Goal: Task Accomplishment & Management: Complete application form

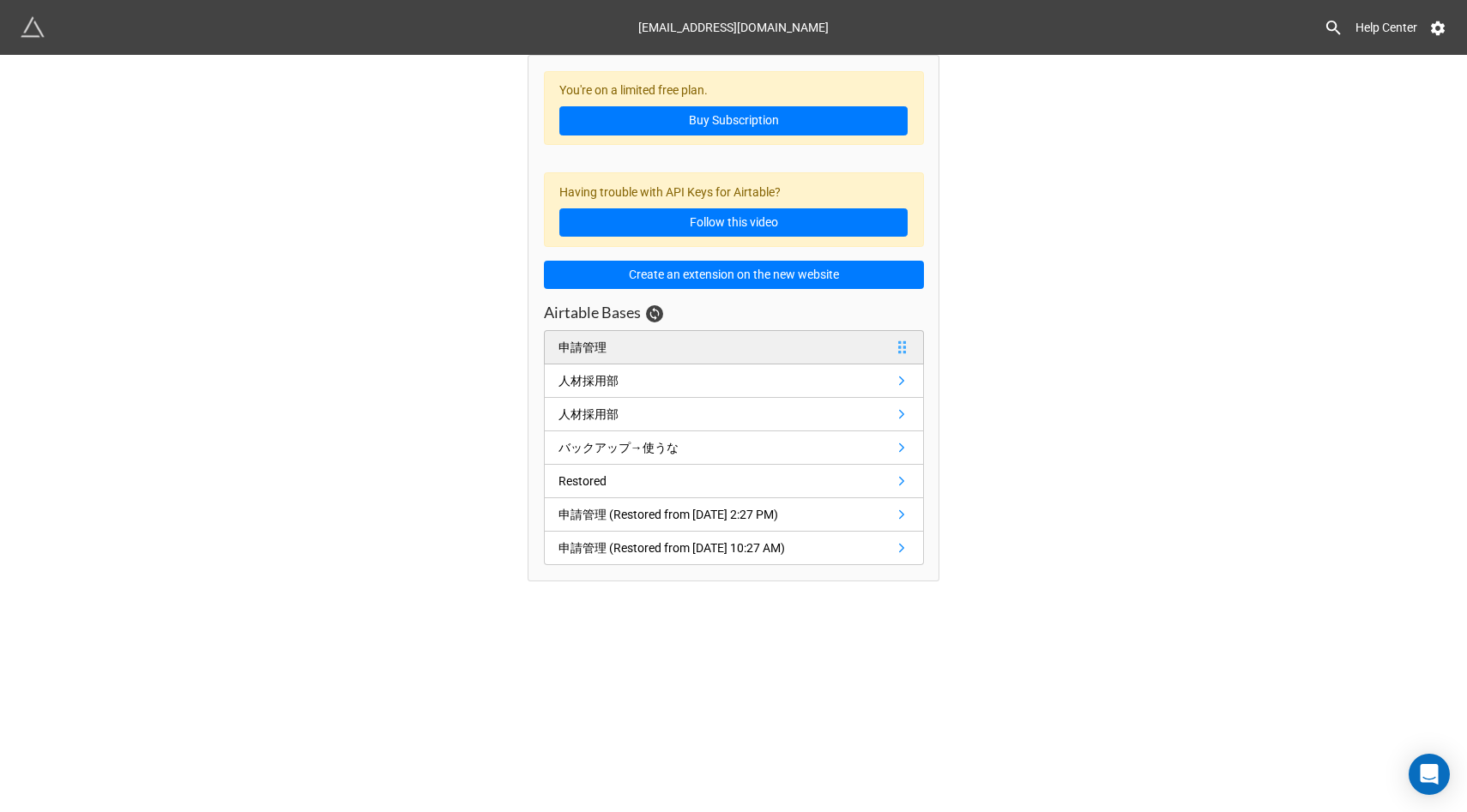
click at [629, 343] on link "申請管理" at bounding box center [734, 348] width 380 height 35
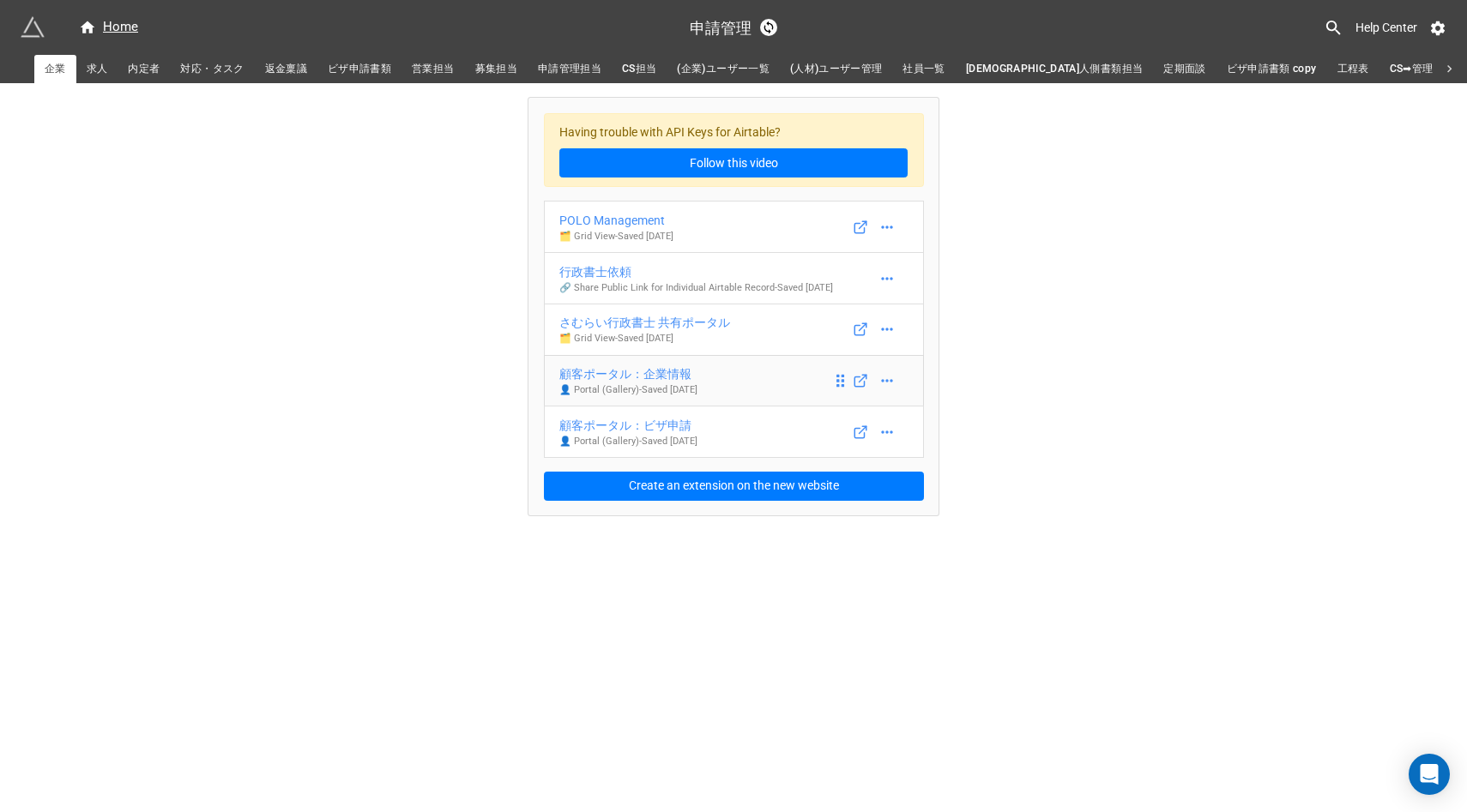
click at [636, 376] on div "顧客ポータル：企業情報" at bounding box center [629, 374] width 138 height 19
click at [859, 388] on icon at bounding box center [861, 380] width 16 height 16
click at [894, 389] on icon at bounding box center [887, 380] width 17 height 17
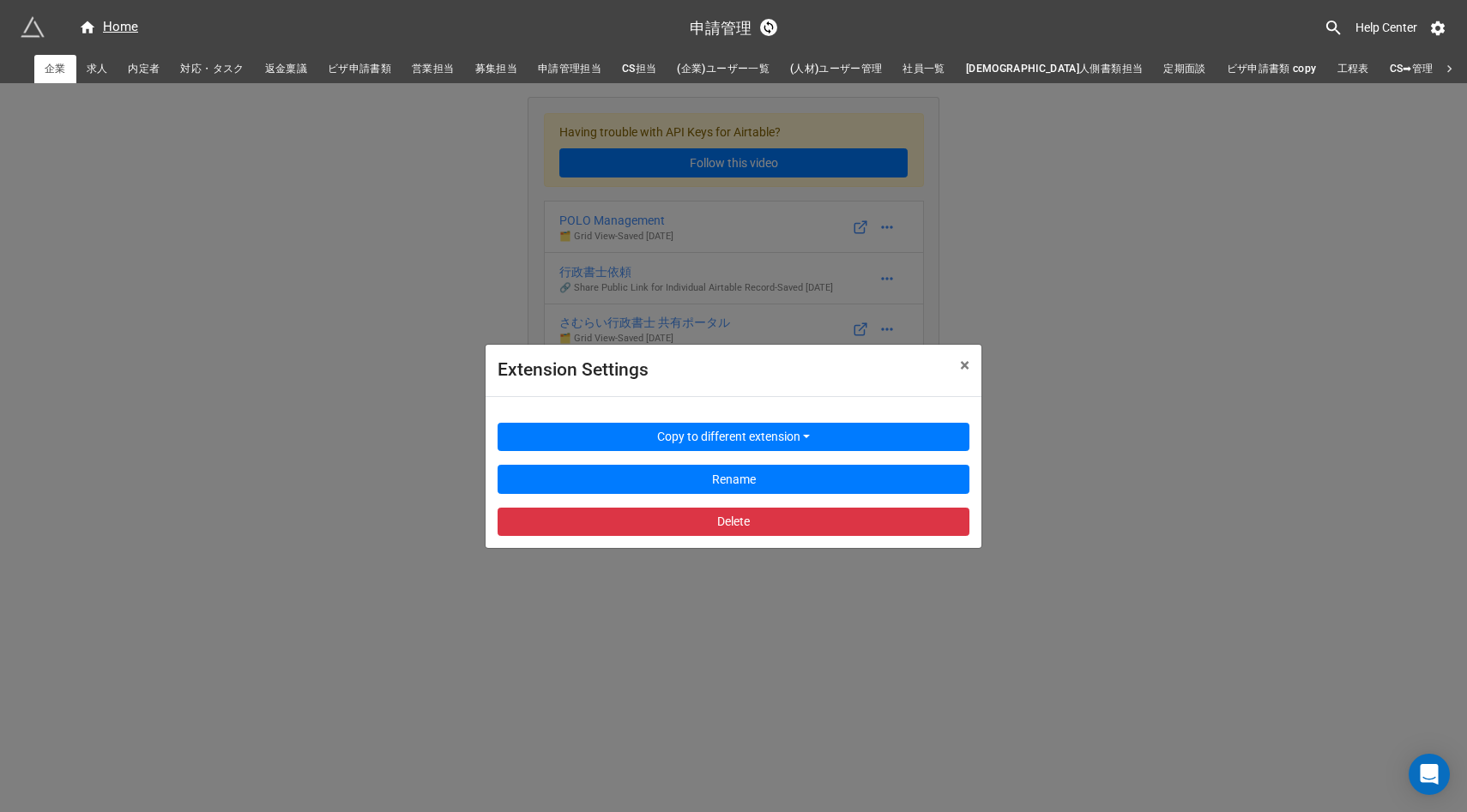
click at [259, 423] on div "Extension Settings × Close Copy to different extension Rename Delete" at bounding box center [734, 489] width 1467 height 812
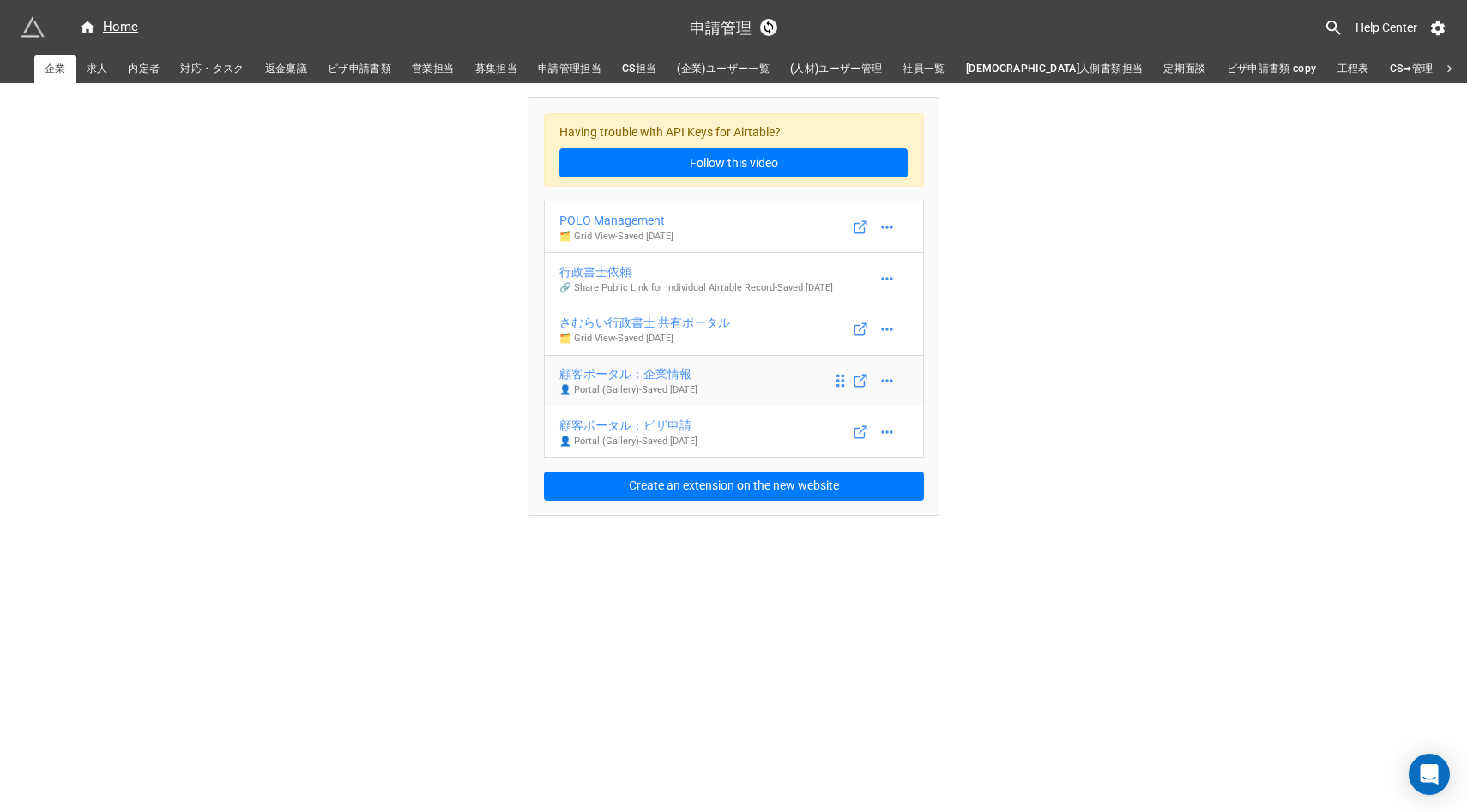
click at [637, 379] on div "顧客ポータル：企業情報" at bounding box center [629, 374] width 138 height 19
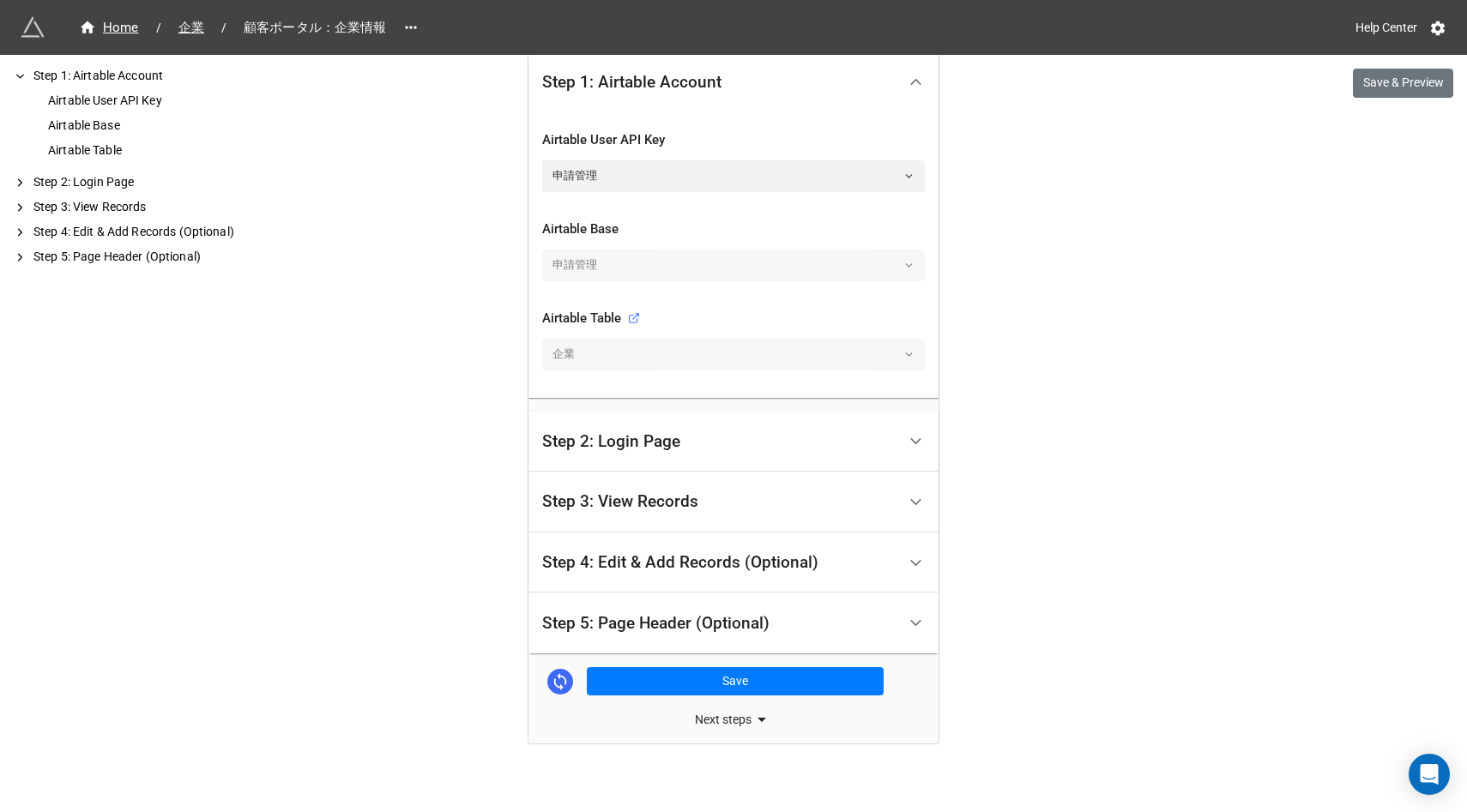
scroll to position [566, 0]
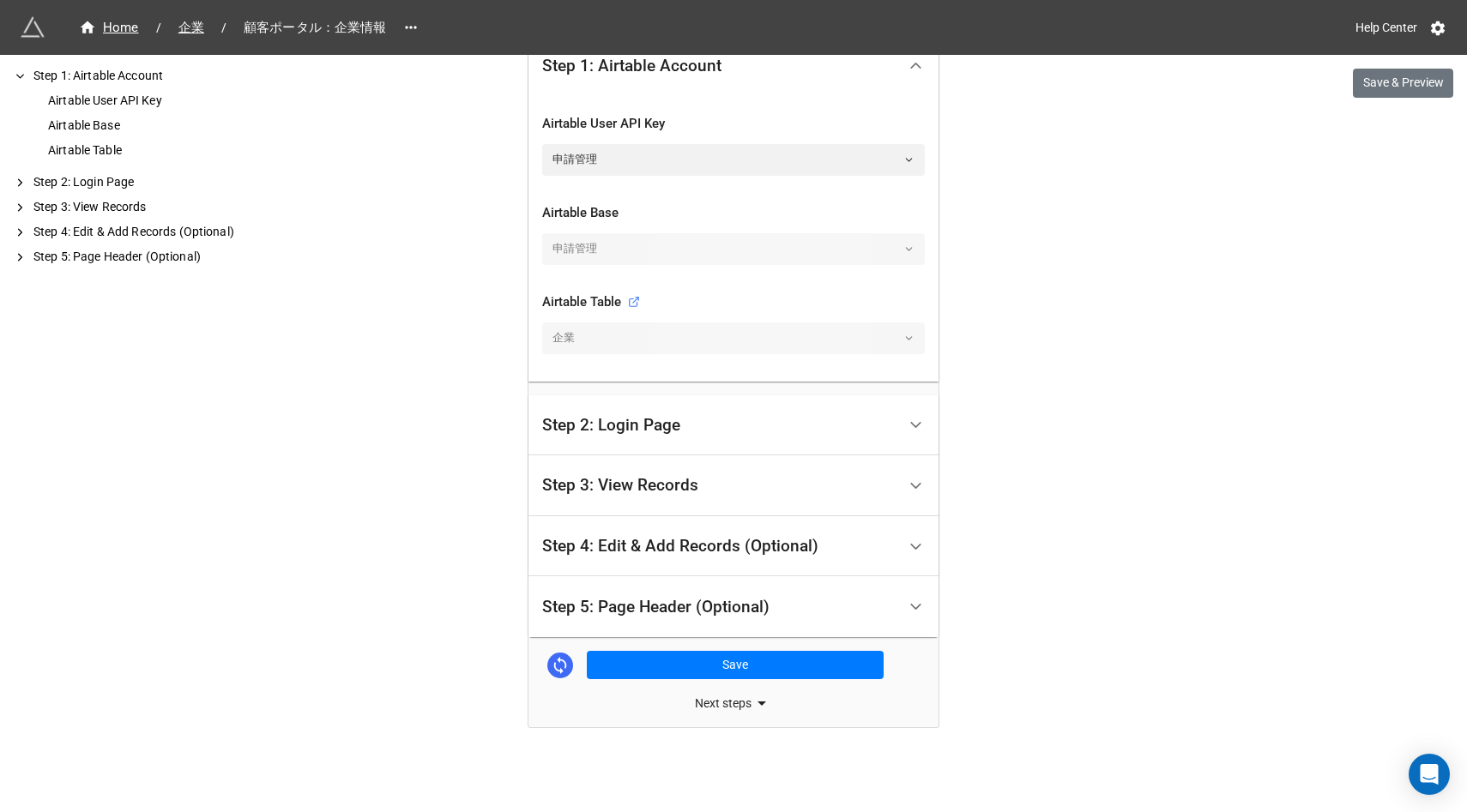
click at [1432, 67] on div "We have released a newer version of this extension with many improvements! It's…" at bounding box center [734, 123] width 1467 height 1378
click at [1430, 81] on button "Save & Preview" at bounding box center [1403, 83] width 100 height 29
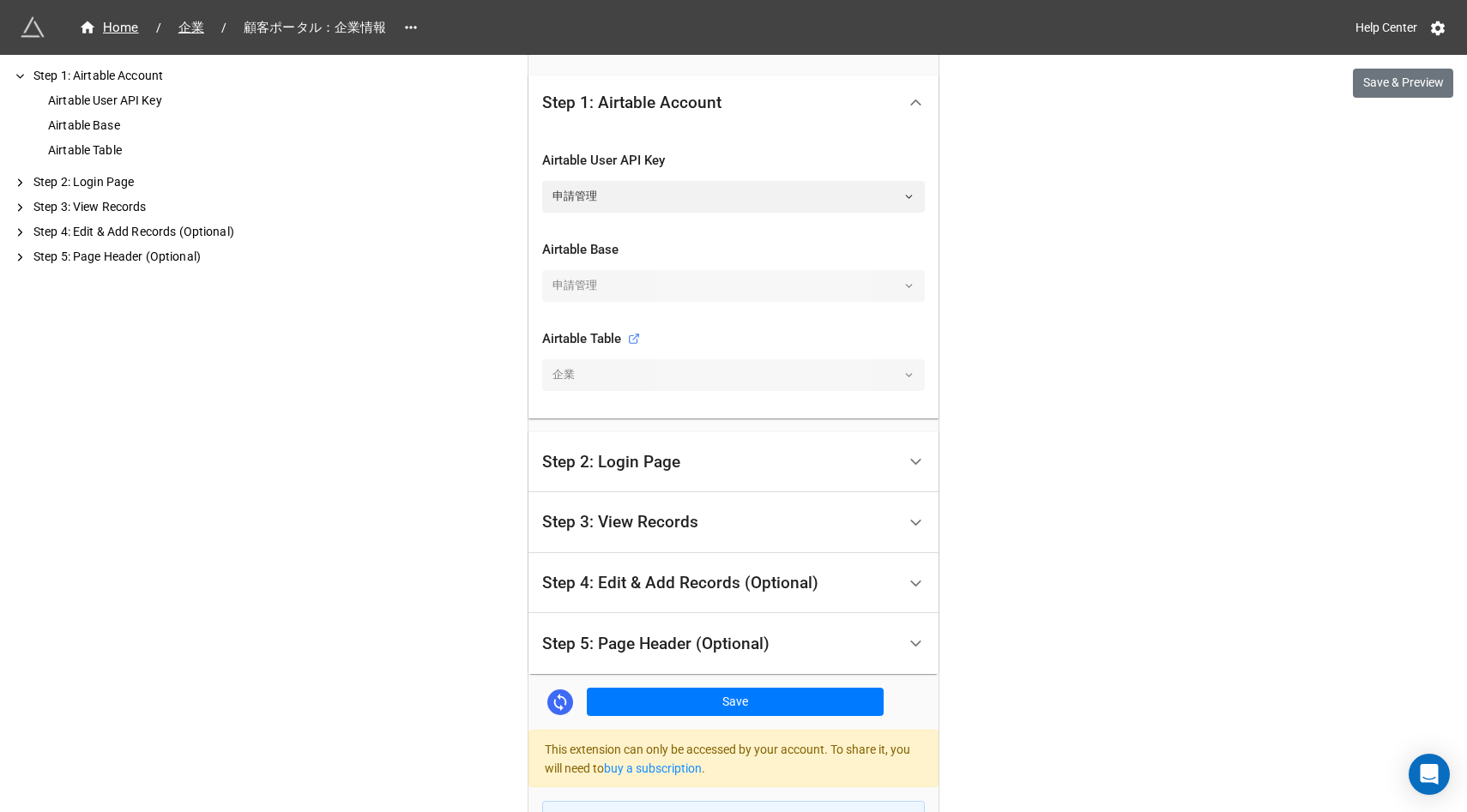
scroll to position [1007, 0]
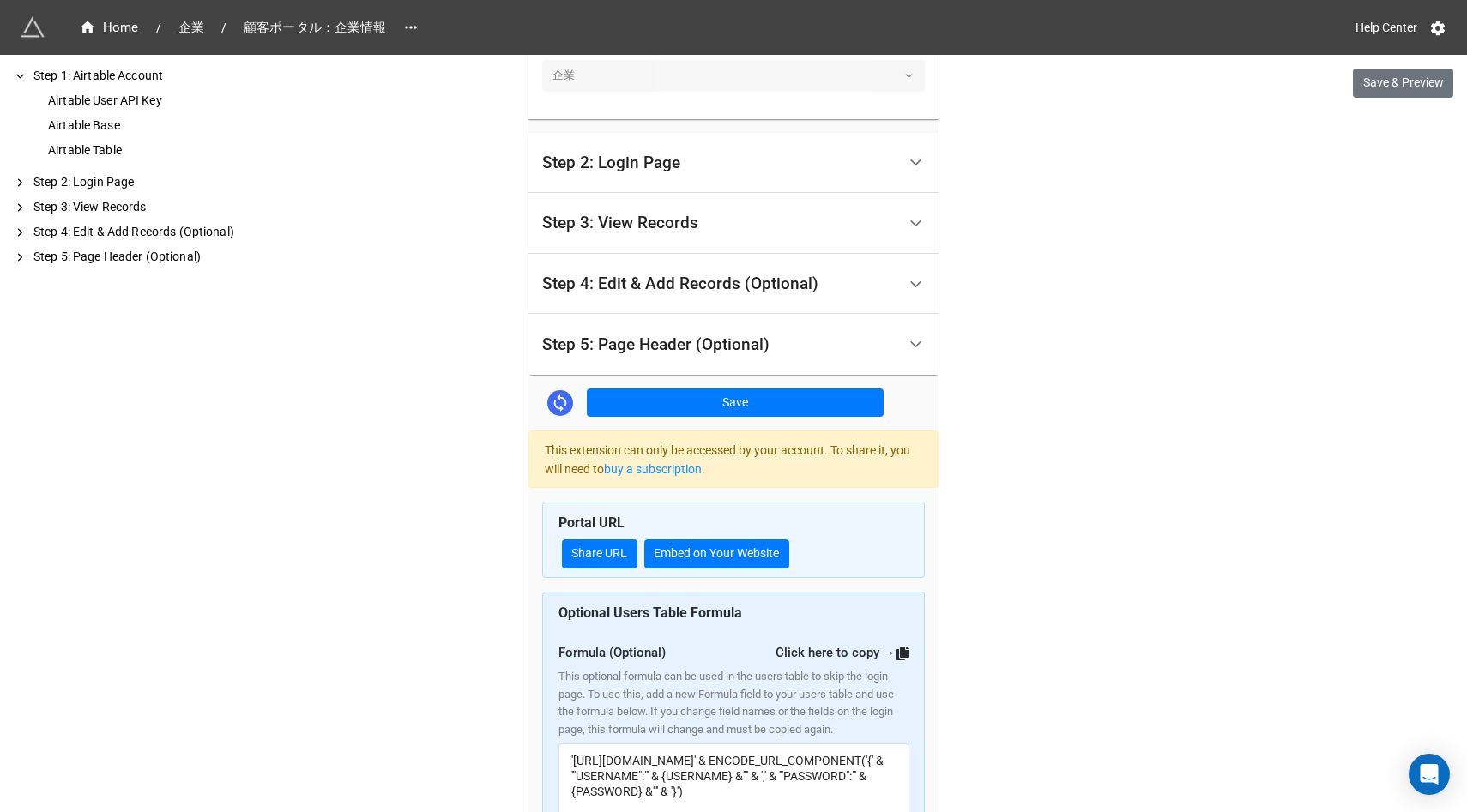
click at [690, 339] on div "Step 5: Page Header (Optional)" at bounding box center [656, 345] width 227 height 17
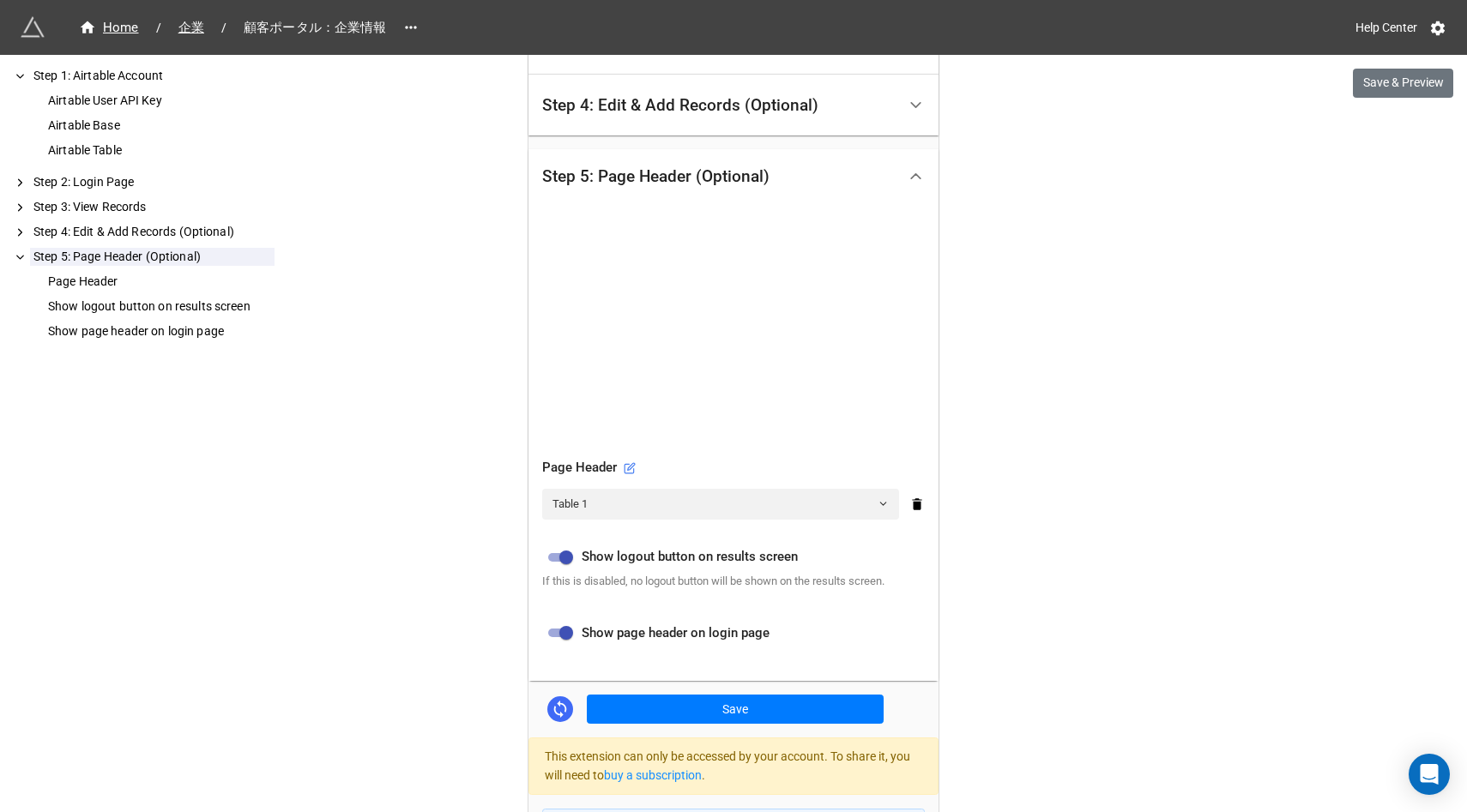
scroll to position [509, 0]
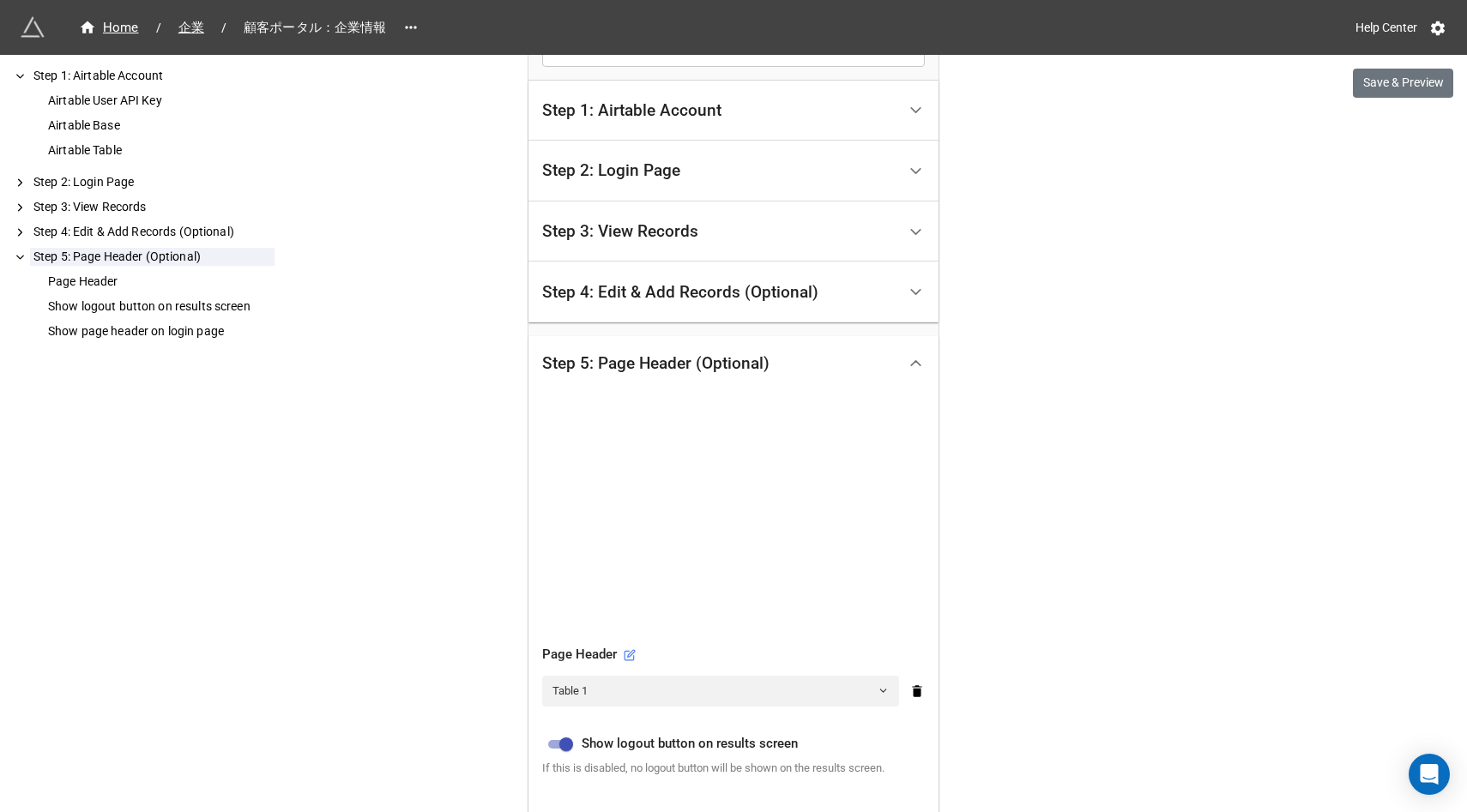
click at [646, 372] on div "Step 5: Page Header (Optional)" at bounding box center [656, 364] width 227 height 17
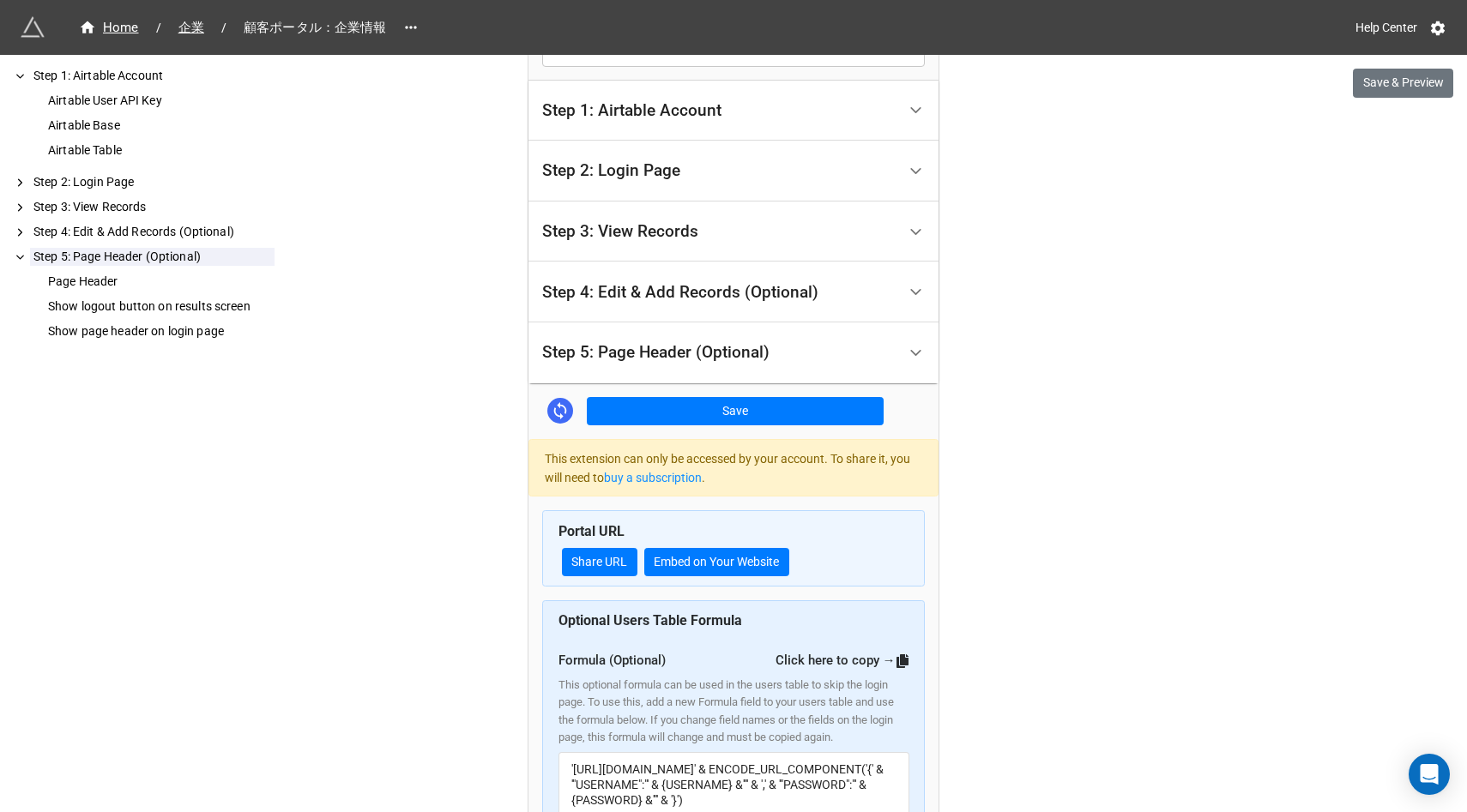
click at [706, 291] on div "Step 4: Edit & Add Records (Optional)" at bounding box center [680, 292] width 276 height 17
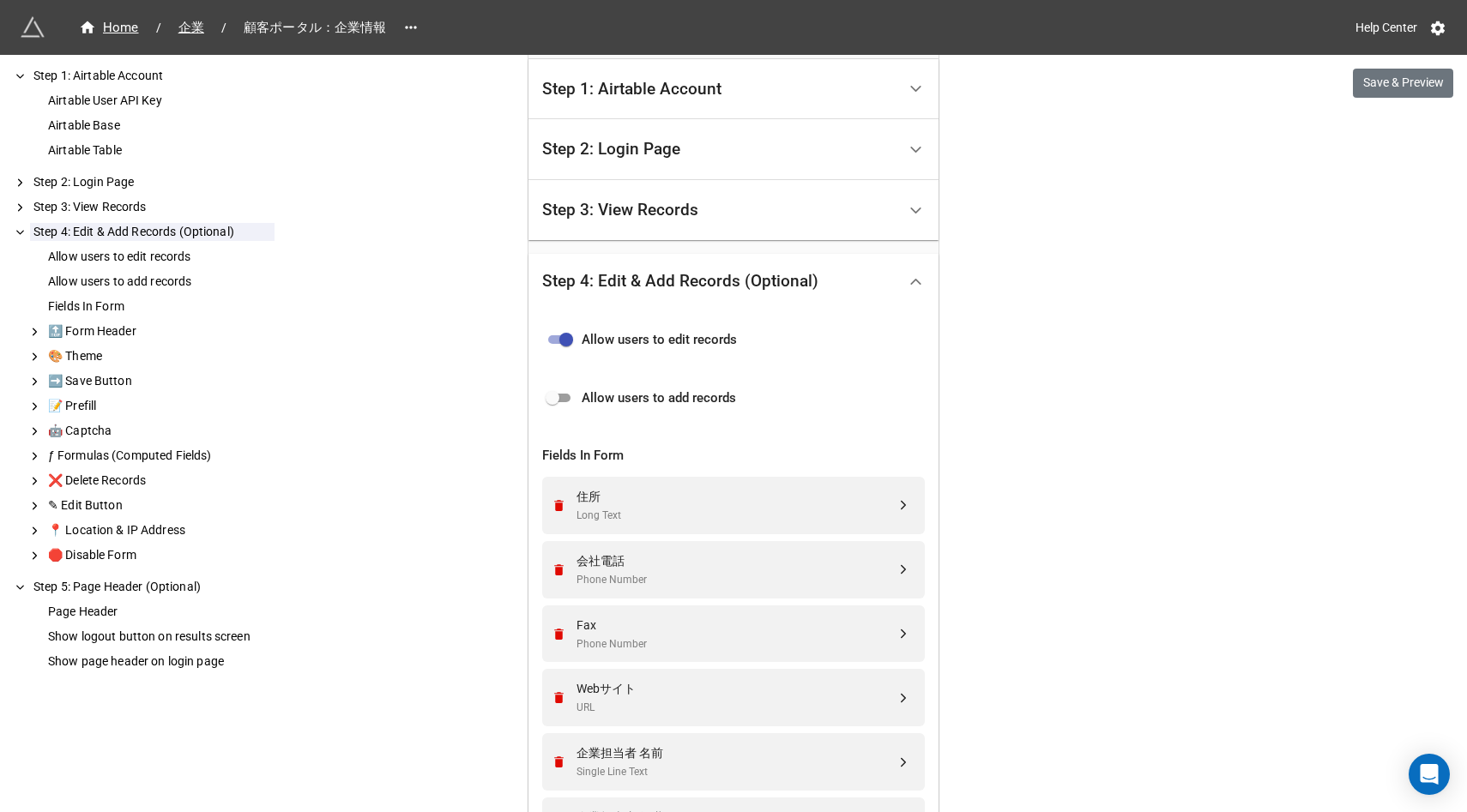
scroll to position [137, 0]
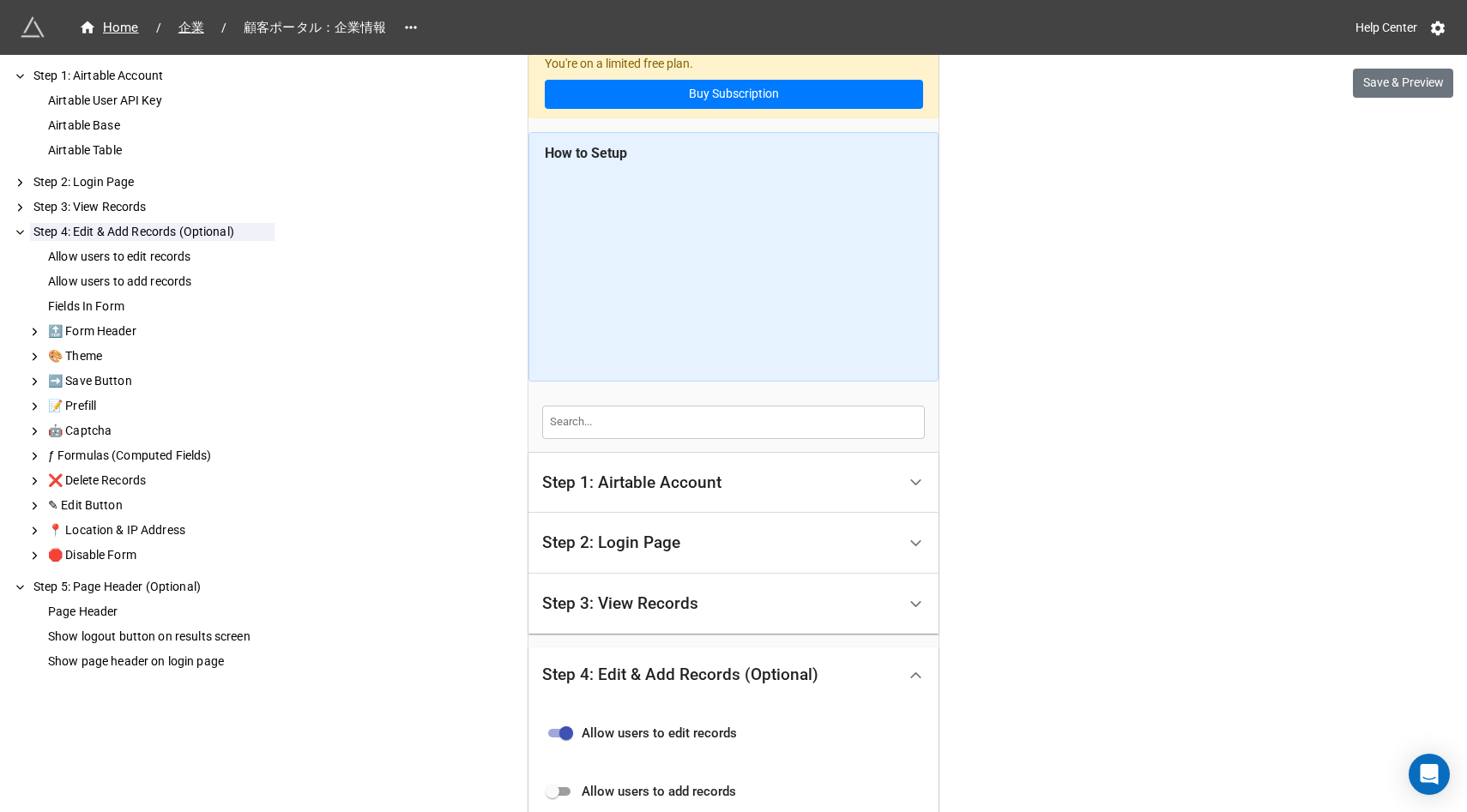
click at [708, 611] on div "Step 3: View Records" at bounding box center [720, 604] width 355 height 41
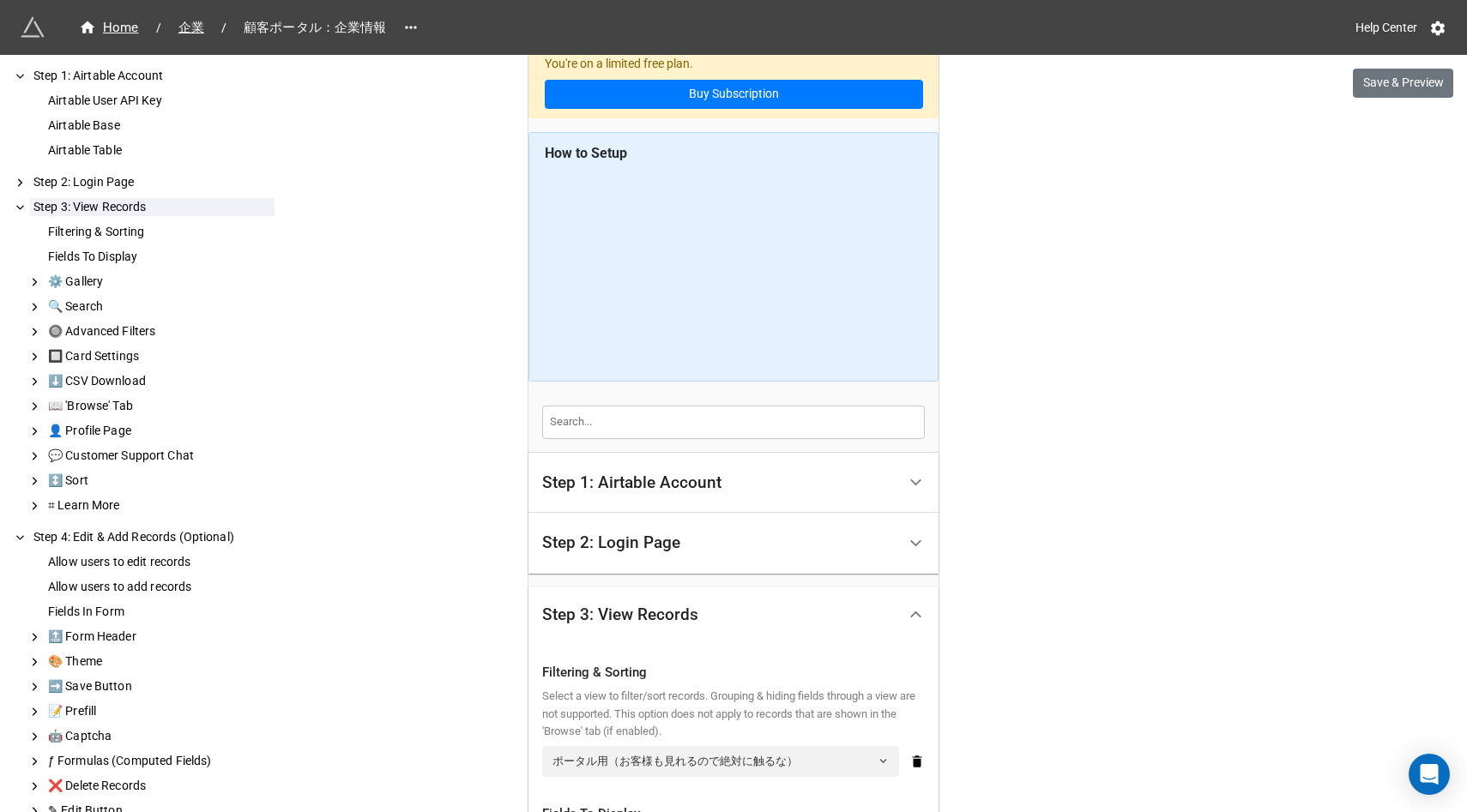
click at [710, 558] on div "Step 2: Login Page" at bounding box center [720, 543] width 355 height 41
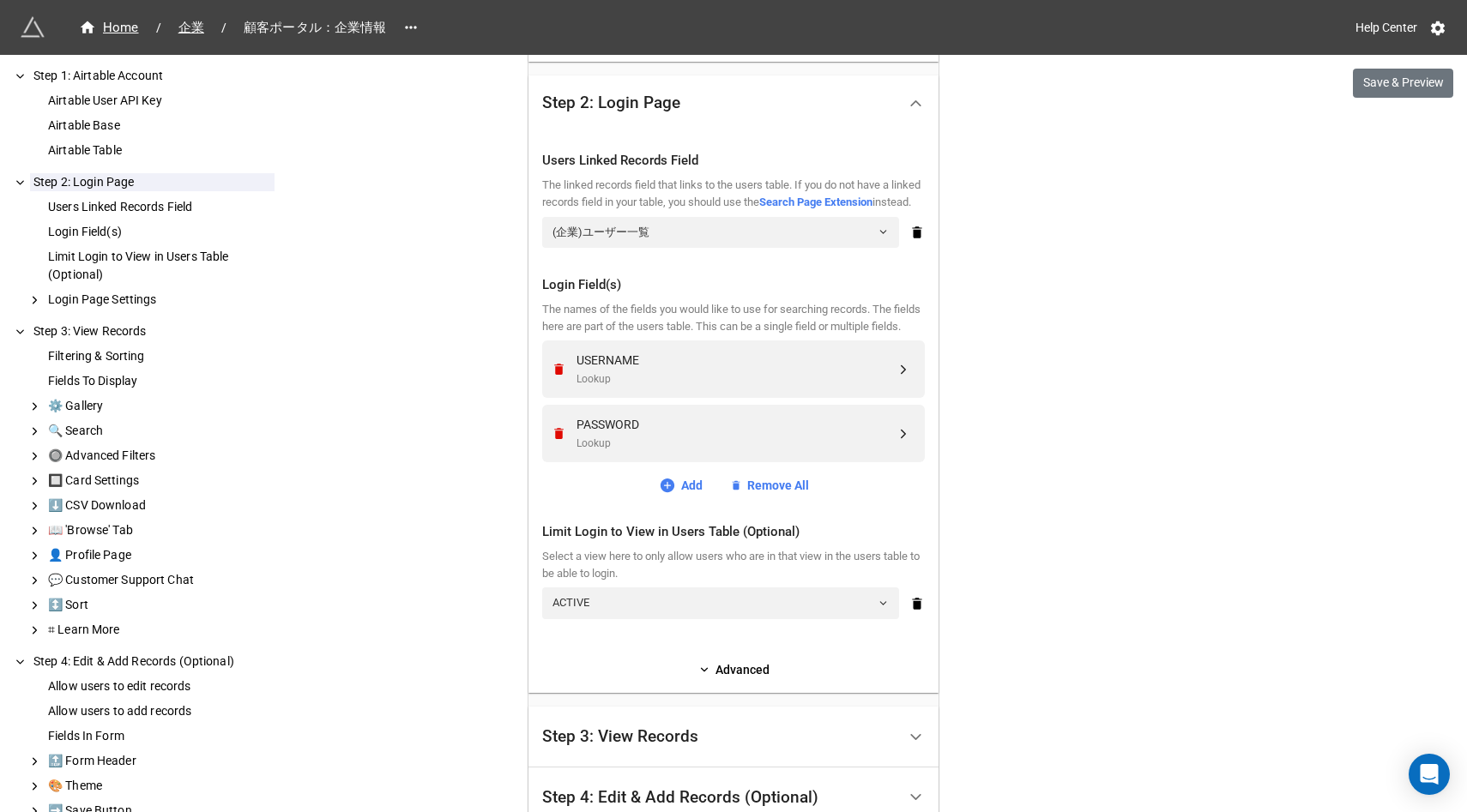
scroll to position [476, 0]
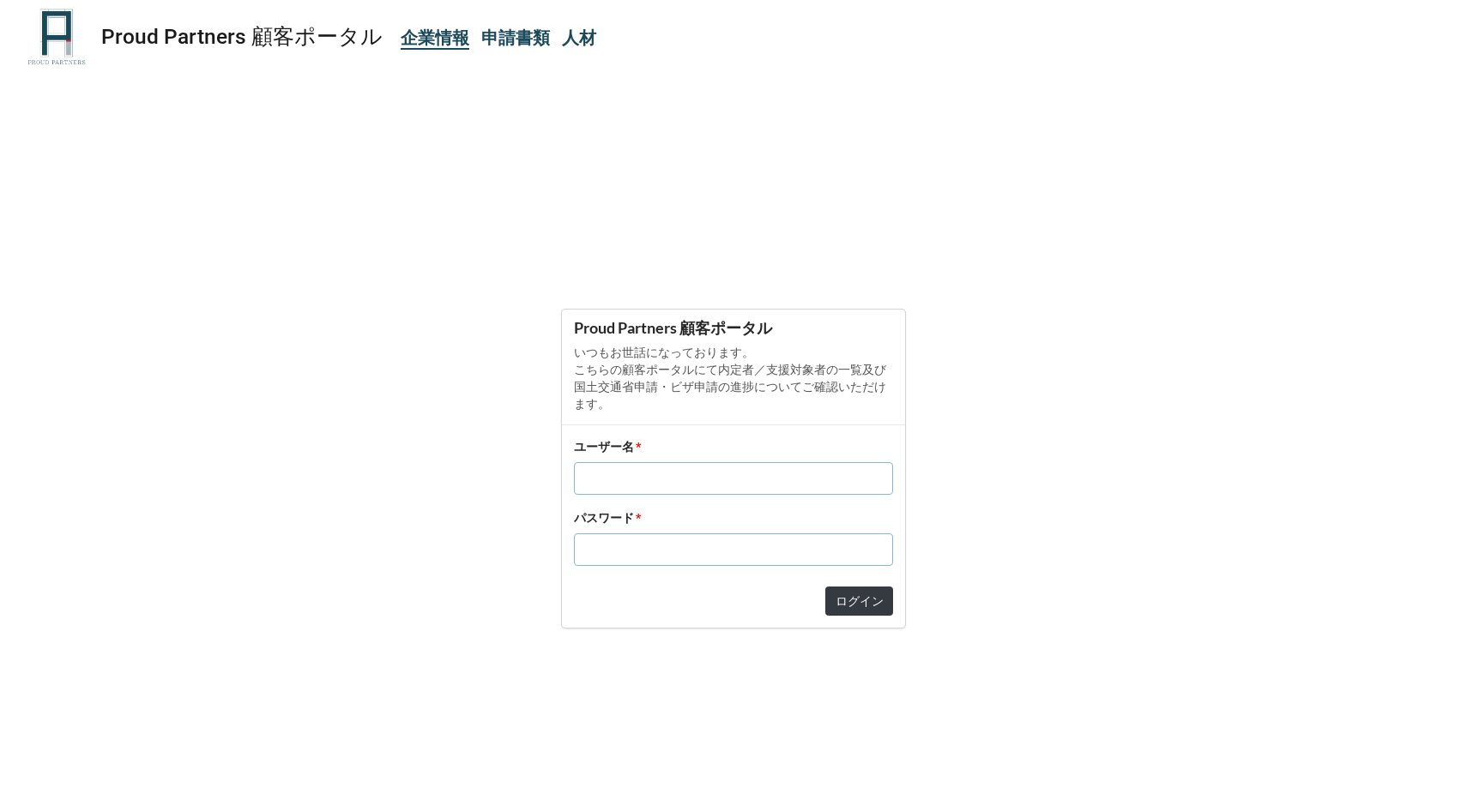
click at [652, 480] on input "text" at bounding box center [734, 479] width 319 height 33
type input "[EMAIL_ADDRESS][DOMAIN_NAME]"
click at [854, 604] on button "ログイン" at bounding box center [859, 601] width 67 height 29
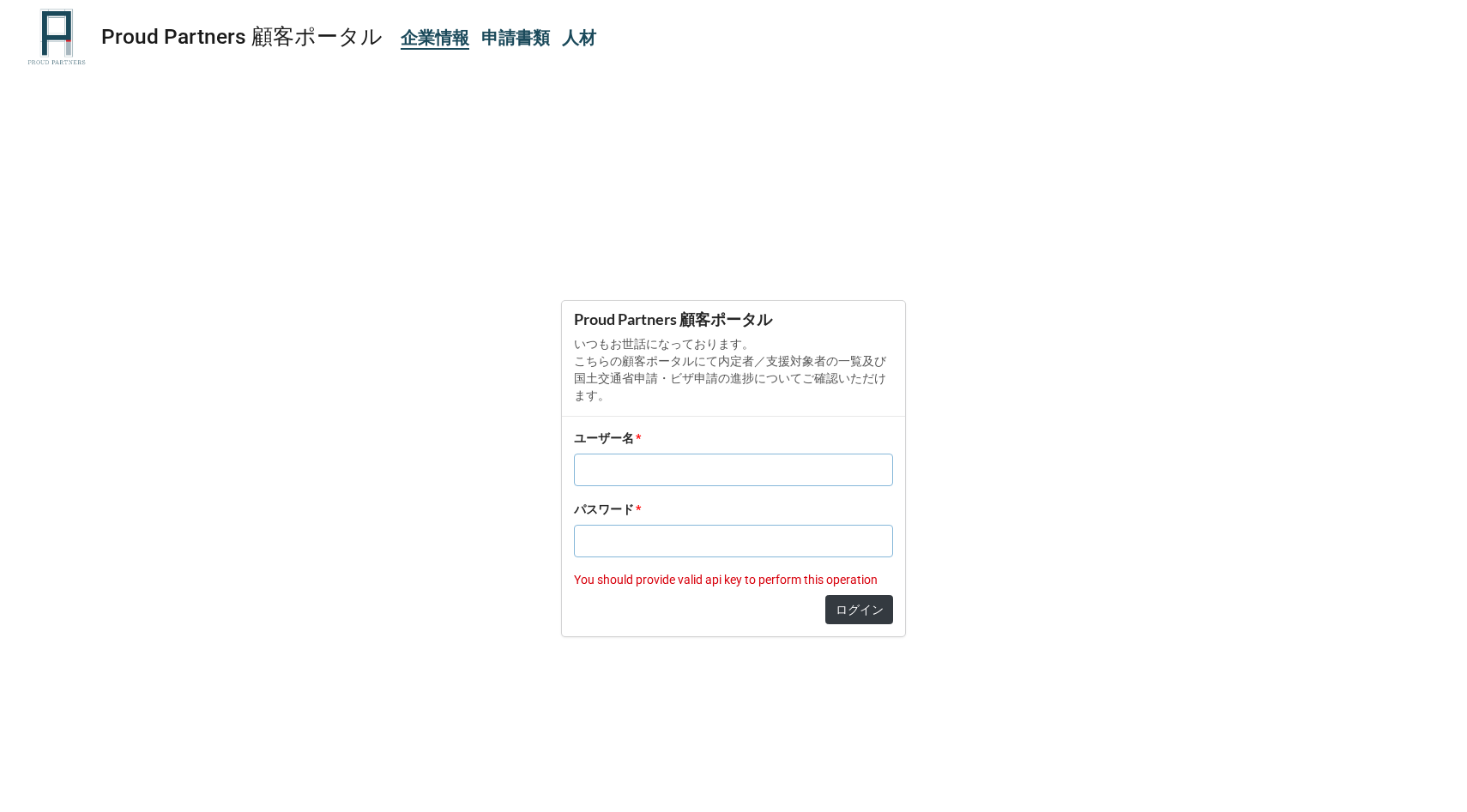
click at [500, 41] on b "申請書類" at bounding box center [515, 38] width 68 height 21
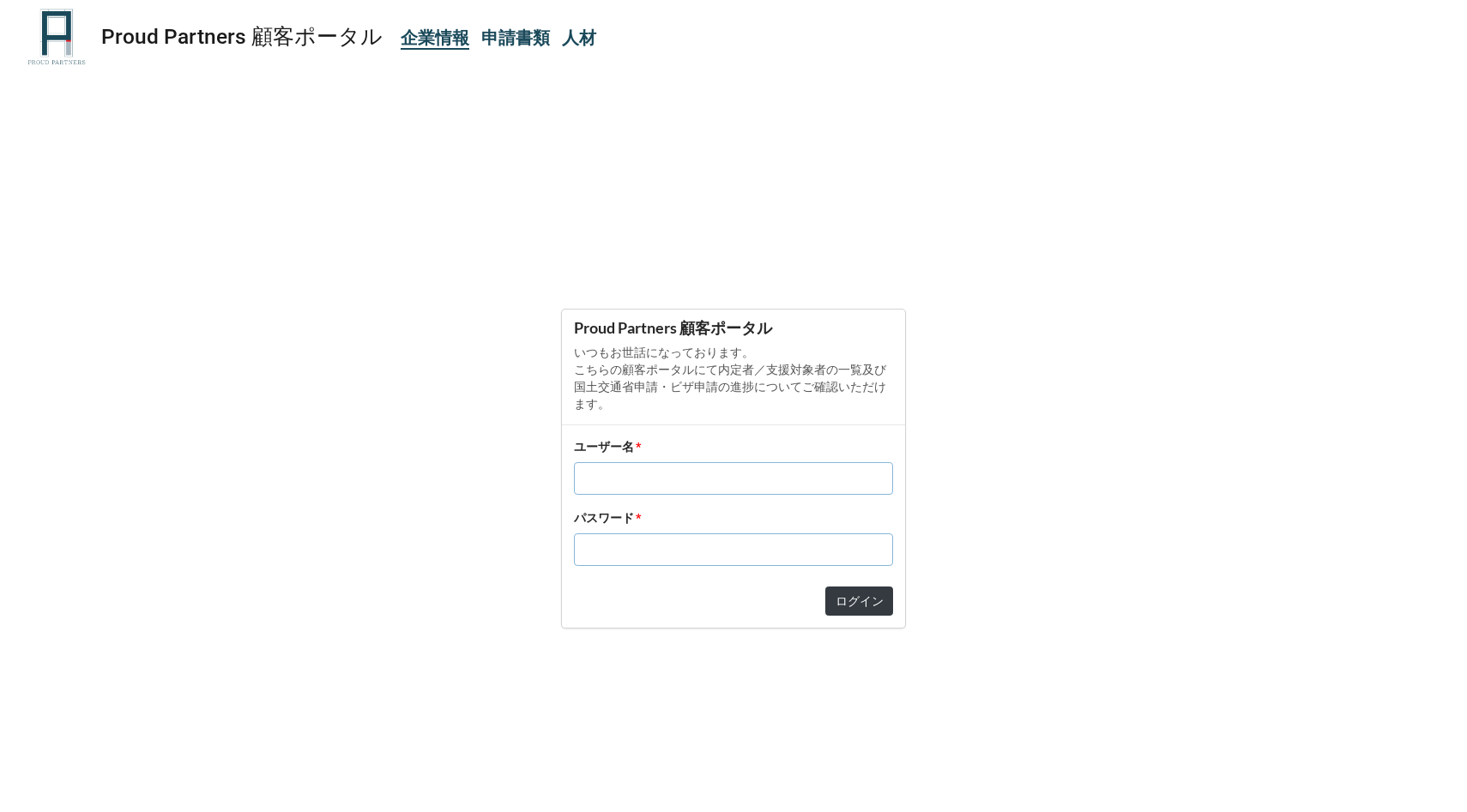
click at [658, 489] on input "text" at bounding box center [734, 479] width 319 height 33
type input "t-rick@proudcorp.com"
click at [858, 604] on button "ログイン" at bounding box center [859, 601] width 67 height 29
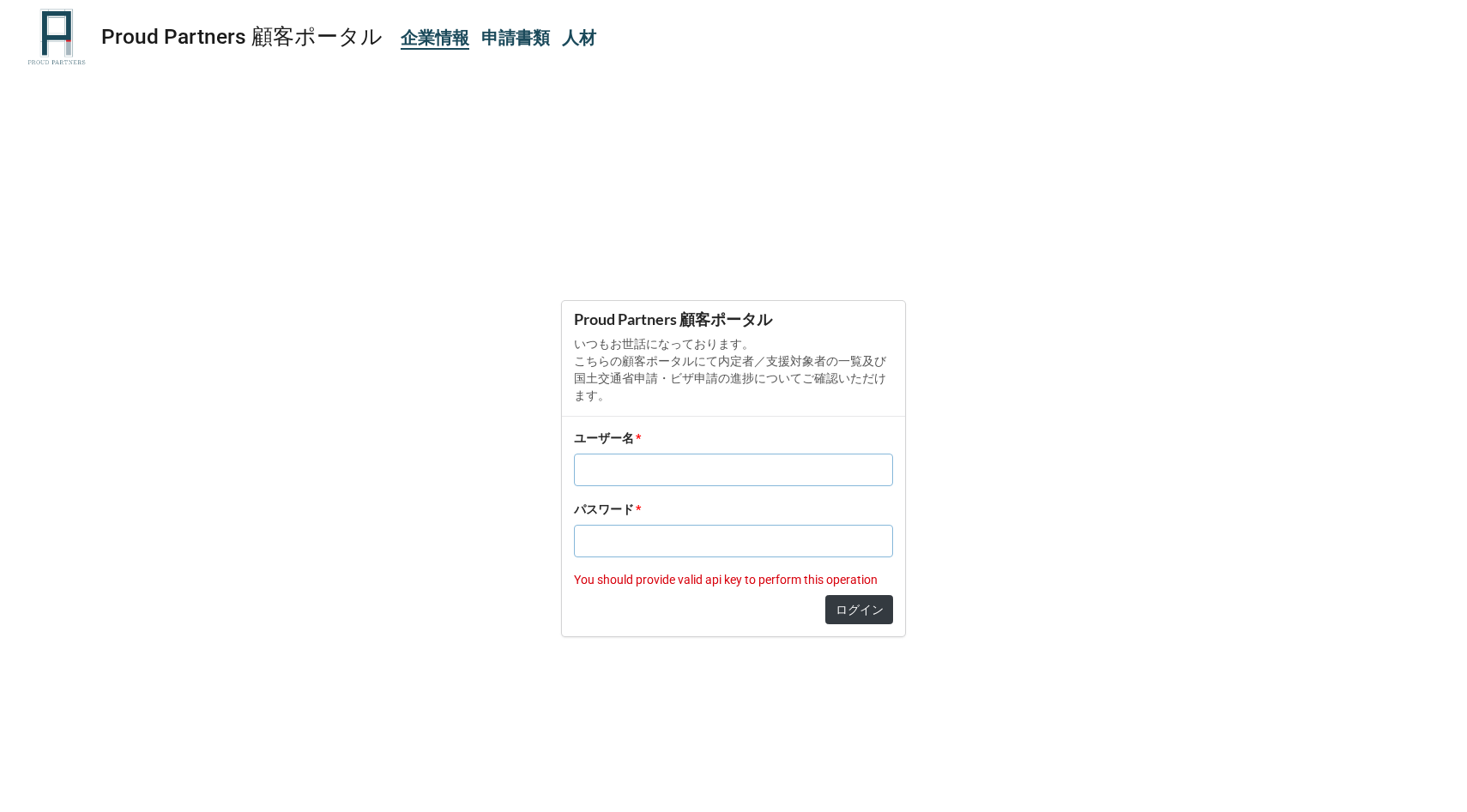
click at [740, 459] on input "text" at bounding box center [734, 470] width 319 height 33
click at [708, 464] on input "text" at bounding box center [734, 470] width 319 height 33
paste input "dao07444"
type input "dao07444"
click at [530, 604] on form "Proud Partners 顧客ポータル いつもお世話になっております。 こちらの顧客ポータルにて内定者／支援対象者の一覧及び国土交通省申請・ビザ申請の進捗…" at bounding box center [734, 469] width 1467 height 660
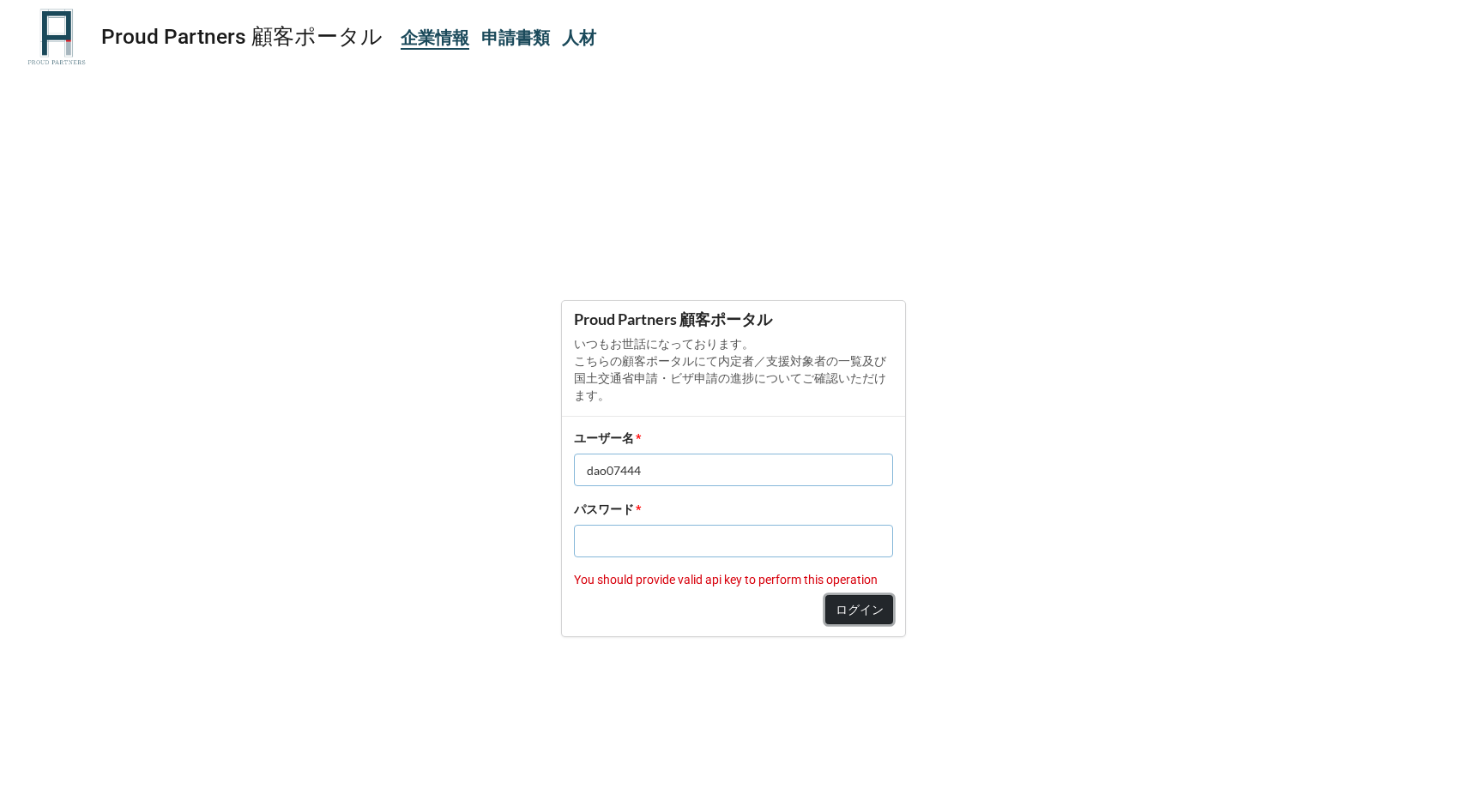
click at [850, 613] on button "ログイン" at bounding box center [859, 610] width 67 height 29
click at [636, 478] on input "text" at bounding box center [734, 470] width 319 height 33
click at [593, 206] on form "Proud Partners 顧客ポータル いつもお世話になっております。 こちらの顧客ポータルにて内定者／支援対象者の一覧及び国土交通省申請・ビザ申請の進捗…" at bounding box center [734, 469] width 1467 height 660
click at [680, 470] on input "text" at bounding box center [734, 470] width 319 height 33
paste input "kaji5656"
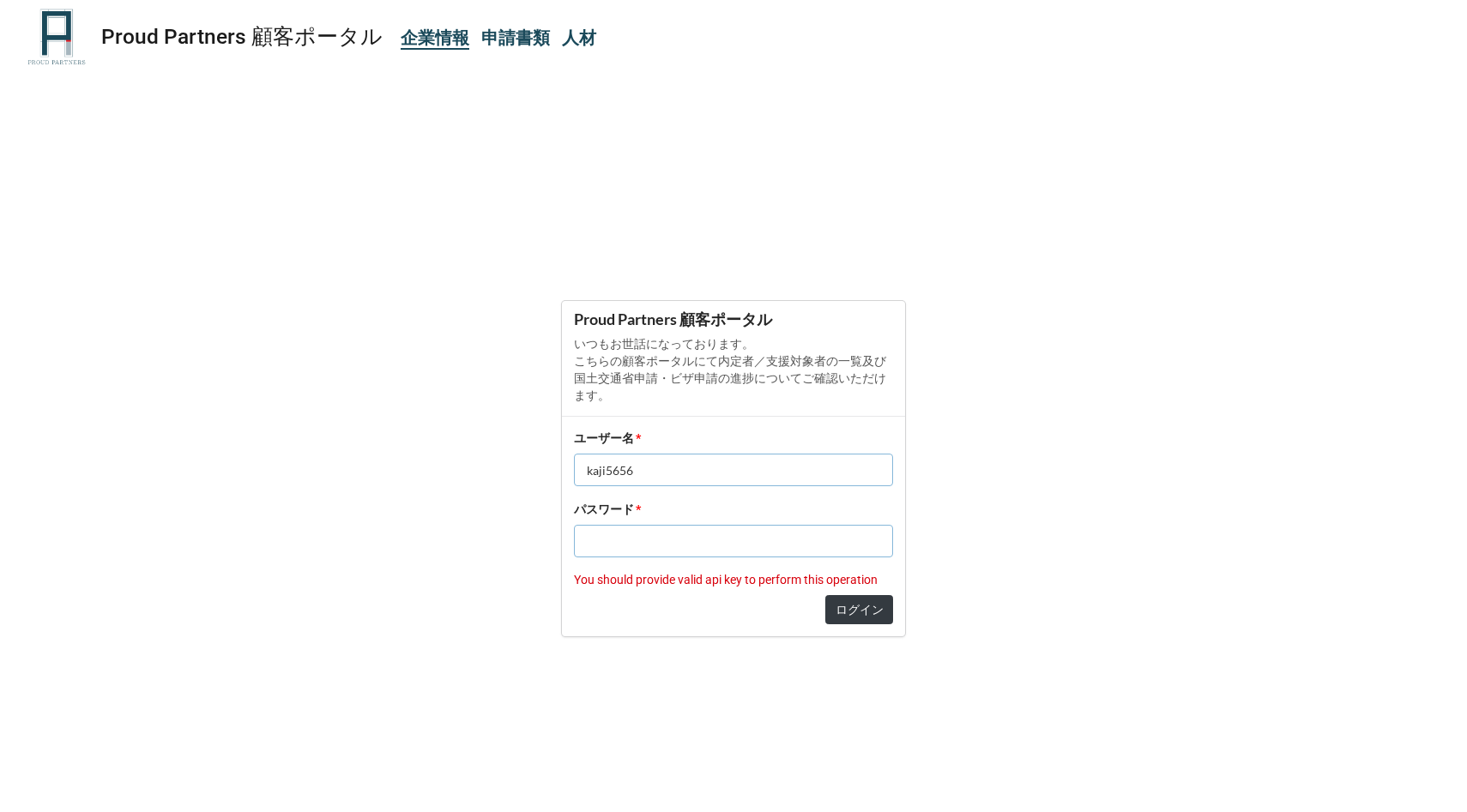
type input "kaji5656"
click at [990, 527] on form "Proud Partners 顧客ポータル いつもお世話になっております。 こちらの顧客ポータルにて内定者／支援対象者の一覧及び国土交通省申請・ビザ申請の進捗…" at bounding box center [734, 469] width 1467 height 660
click at [846, 615] on button "ログイン" at bounding box center [859, 610] width 67 height 29
click at [28, 105] on div "Proud Partners 顧客ポータル 企業情報 申請書類 人材 Proud Partners 顧客ポータル いつもお世話になっております。 こちらの顧客…" at bounding box center [734, 406] width 1467 height 812
click at [501, 47] on b "申請書類" at bounding box center [515, 38] width 68 height 21
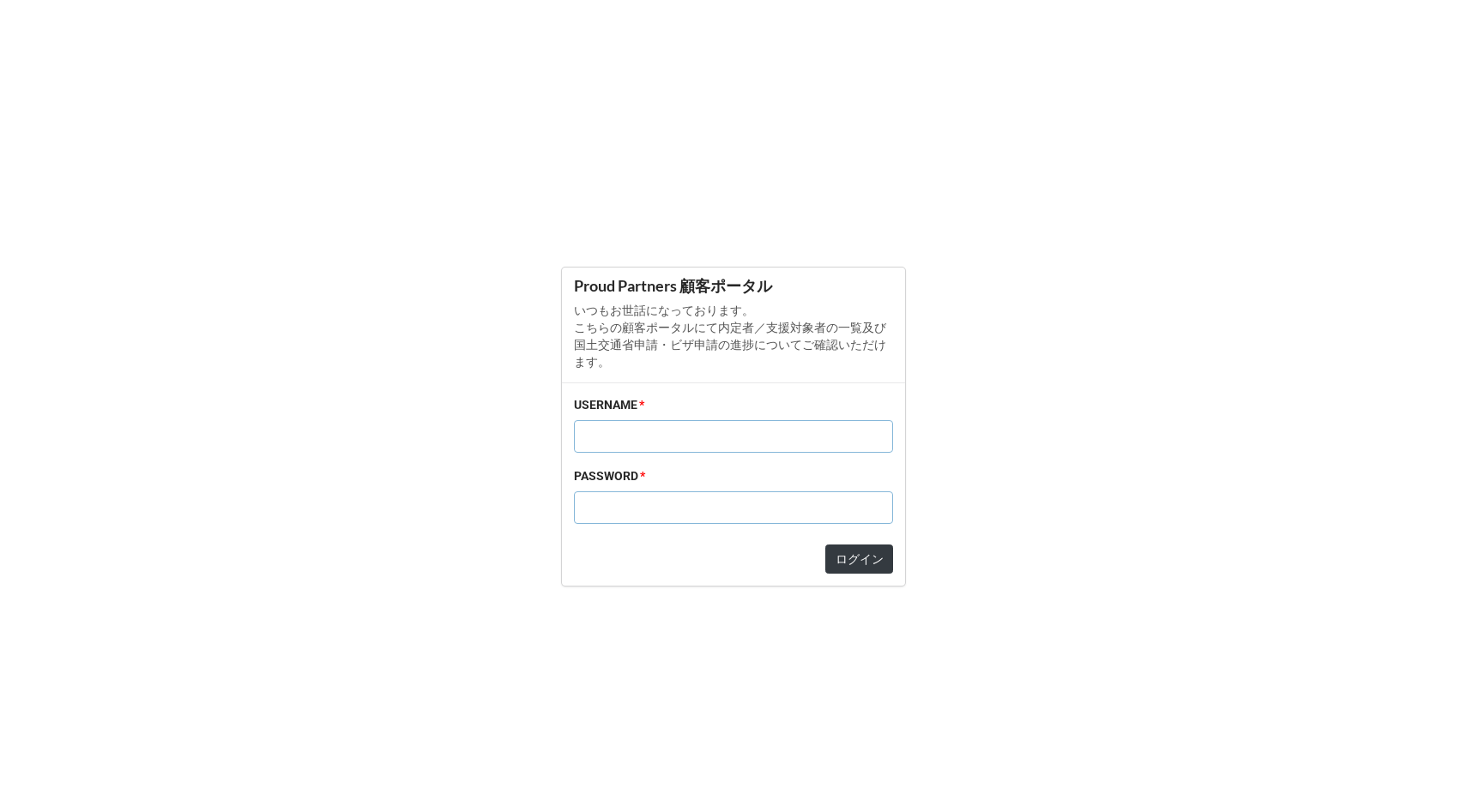
click at [627, 98] on form "Proud Partners 顧客ポータル いつもお世話になっております。 こちらの顧客ポータルにて内定者／支援対象者の一覧及び国土交通省申請・ビザ申請の進捗…" at bounding box center [734, 426] width 1467 height 744
